Goal: Transaction & Acquisition: Purchase product/service

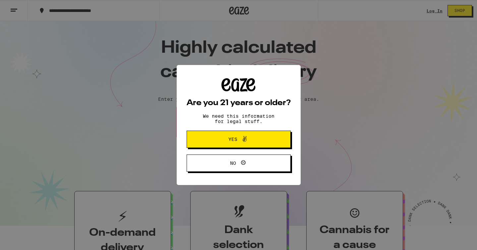
click at [232, 137] on span "Yes" at bounding box center [238, 139] width 50 height 9
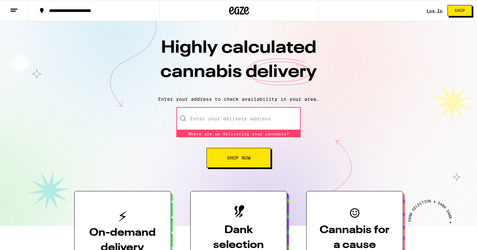
click at [183, 119] on div at bounding box center [238, 118] width 124 height 23
click at [196, 117] on input "Enter your delivery address" at bounding box center [238, 118] width 124 height 23
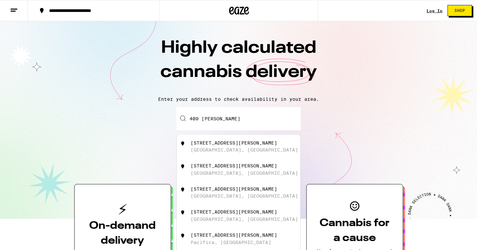
click at [206, 143] on div "[STREET_ADDRESS][PERSON_NAME]" at bounding box center [234, 142] width 87 height 5
type input "[STREET_ADDRESS][PERSON_NAME]"
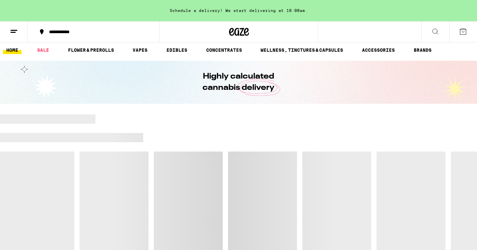
scroll to position [4, 0]
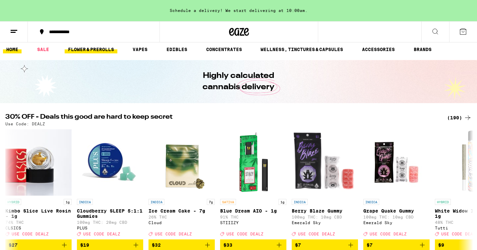
click at [87, 49] on link "FLOWER & PREROLLS" at bounding box center [91, 49] width 53 height 8
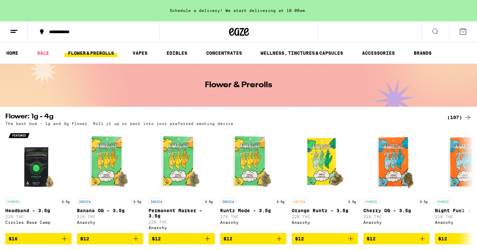
click at [454, 116] on div "(107)" at bounding box center [459, 117] width 25 height 8
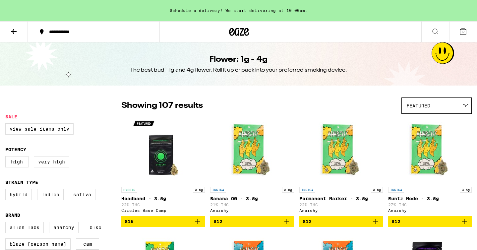
click at [56, 163] on label "Very High" at bounding box center [51, 161] width 35 height 11
click at [7, 157] on input "Very High" at bounding box center [7, 157] width 0 height 0
checkbox input "true"
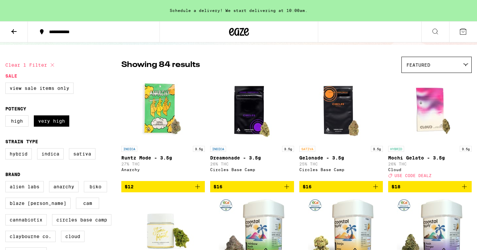
scroll to position [88, 0]
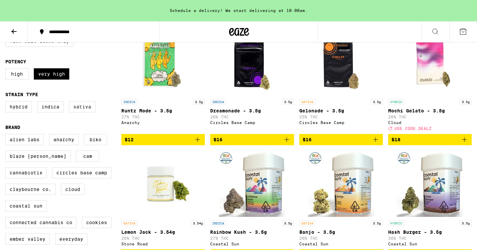
click at [82, 109] on label "Sativa" at bounding box center [82, 106] width 27 height 11
click at [7, 102] on input "Sativa" at bounding box center [7, 102] width 0 height 0
checkbox input "true"
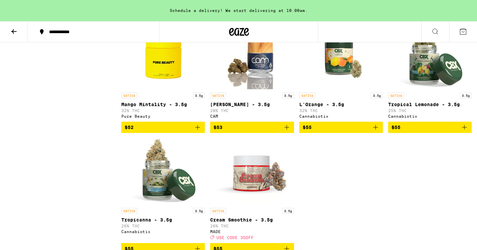
scroll to position [694, 0]
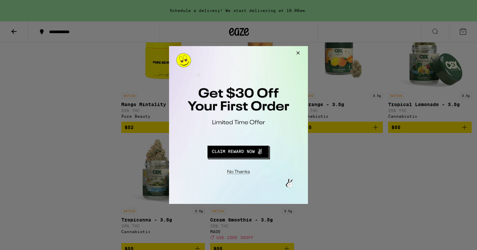
click at [298, 52] on button "Close Modal" at bounding box center [297, 54] width 18 height 16
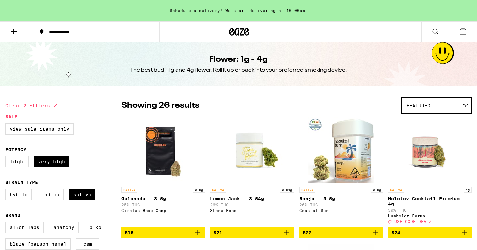
scroll to position [0, 0]
